Goal: Task Accomplishment & Management: Use online tool/utility

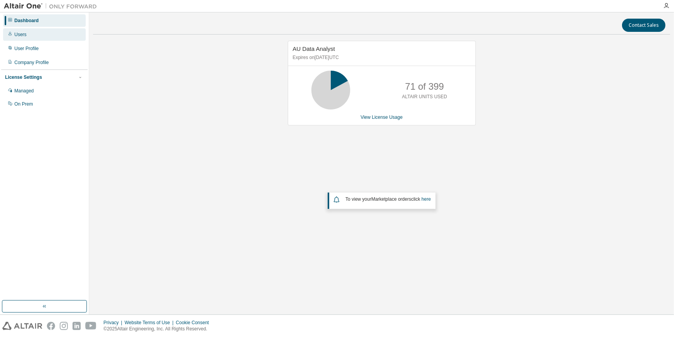
click at [20, 33] on div "Users" at bounding box center [20, 34] width 12 height 6
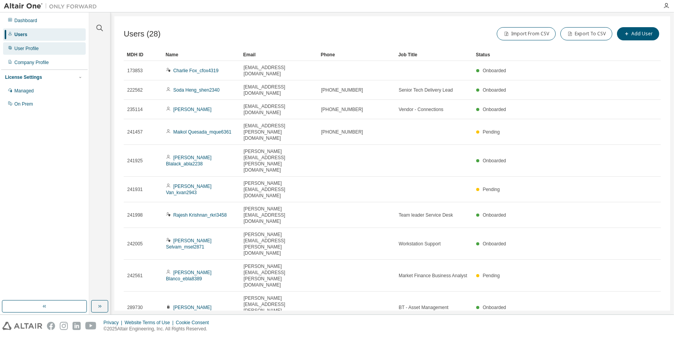
click at [29, 50] on div "User Profile" at bounding box center [26, 48] width 24 height 6
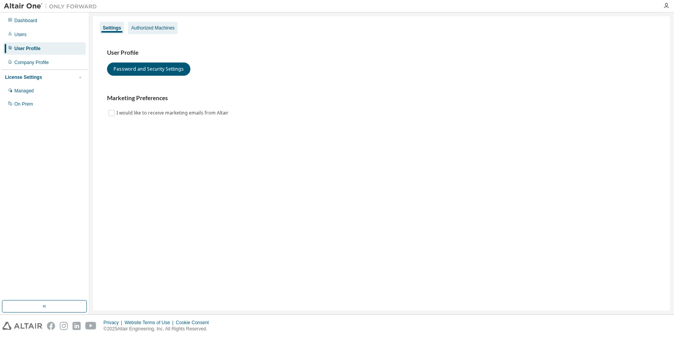
click at [157, 26] on div "Authorized Machines" at bounding box center [152, 28] width 43 height 6
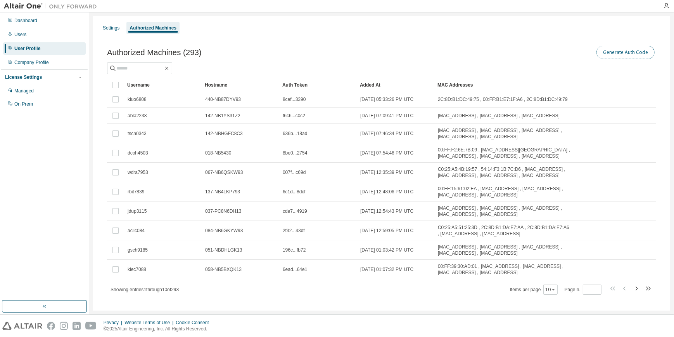
click at [621, 51] on button "Generate Auth Code" at bounding box center [625, 52] width 58 height 13
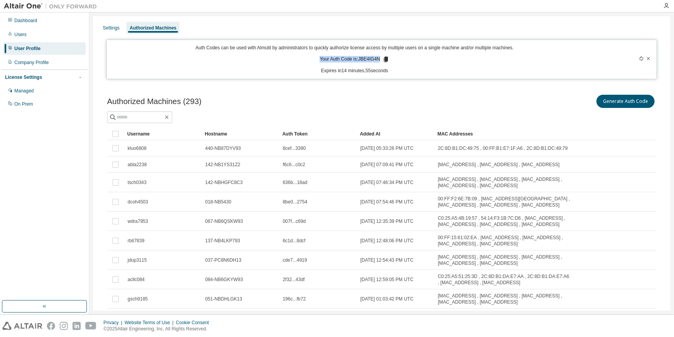
drag, startPoint x: 377, startPoint y: 59, endPoint x: 318, endPoint y: 58, distance: 58.9
click at [319, 58] on p "Your Auth Code is: JBE4IG4N" at bounding box center [354, 59] width 70 height 7
copy p "Your Auth Code is: JBE4IG4N"
